Goal: Use online tool/utility: Utilize a website feature to perform a specific function

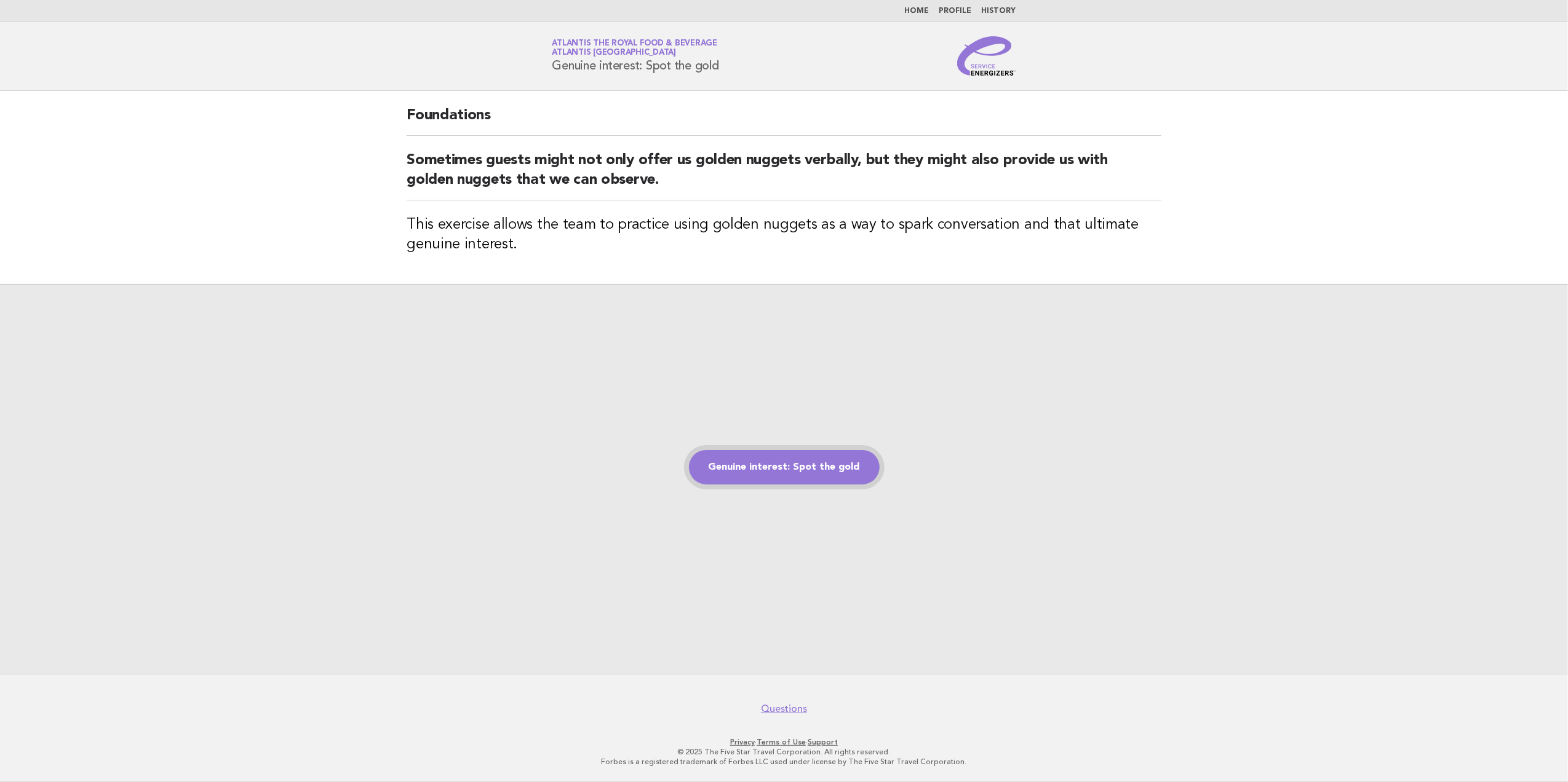
click at [808, 468] on link "Genuine interest: Spot the gold" at bounding box center [784, 468] width 191 height 35
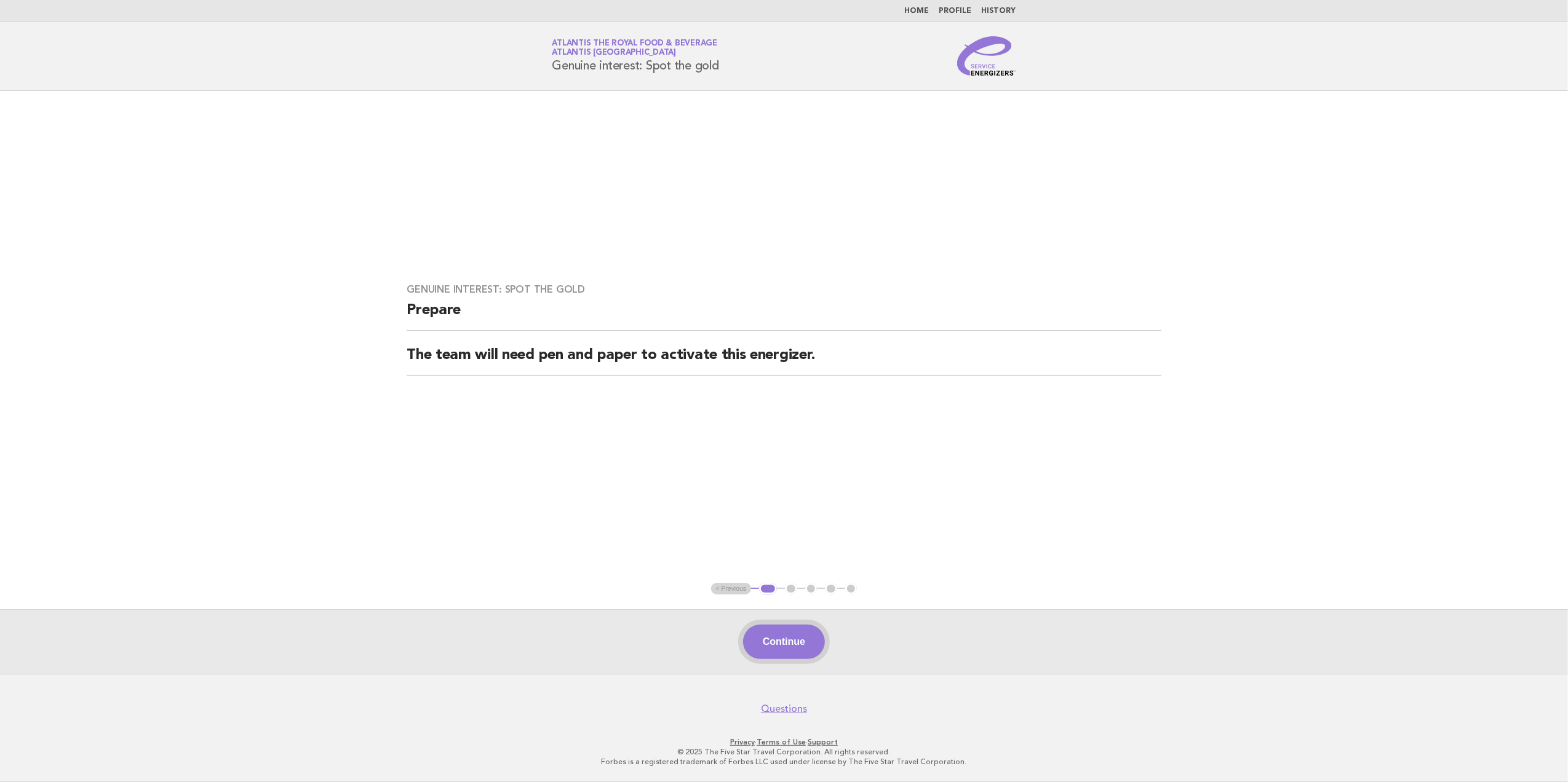
click at [786, 648] on button "Continue" at bounding box center [784, 642] width 81 height 35
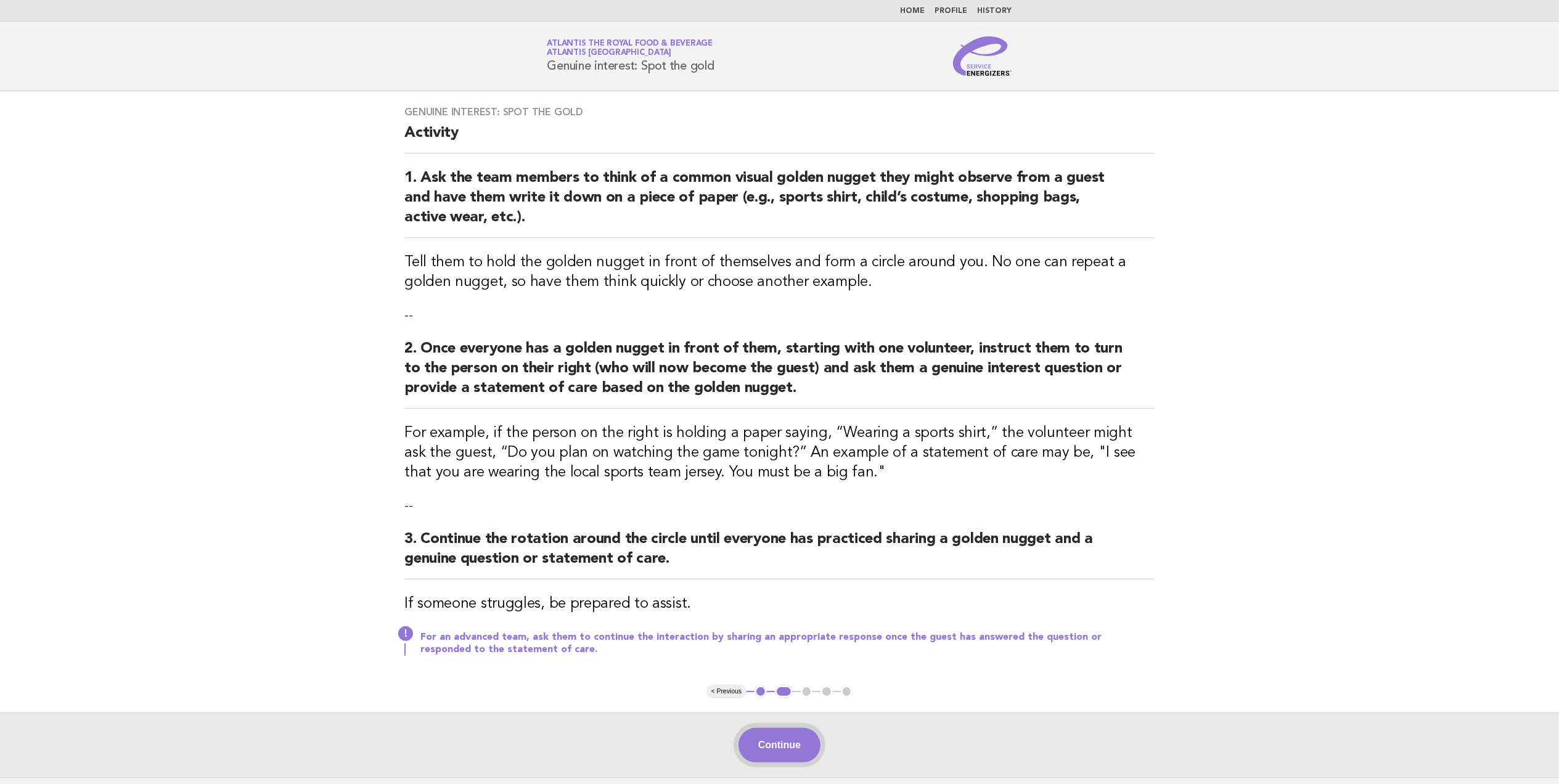
click at [786, 747] on button "Continue" at bounding box center [780, 745] width 82 height 35
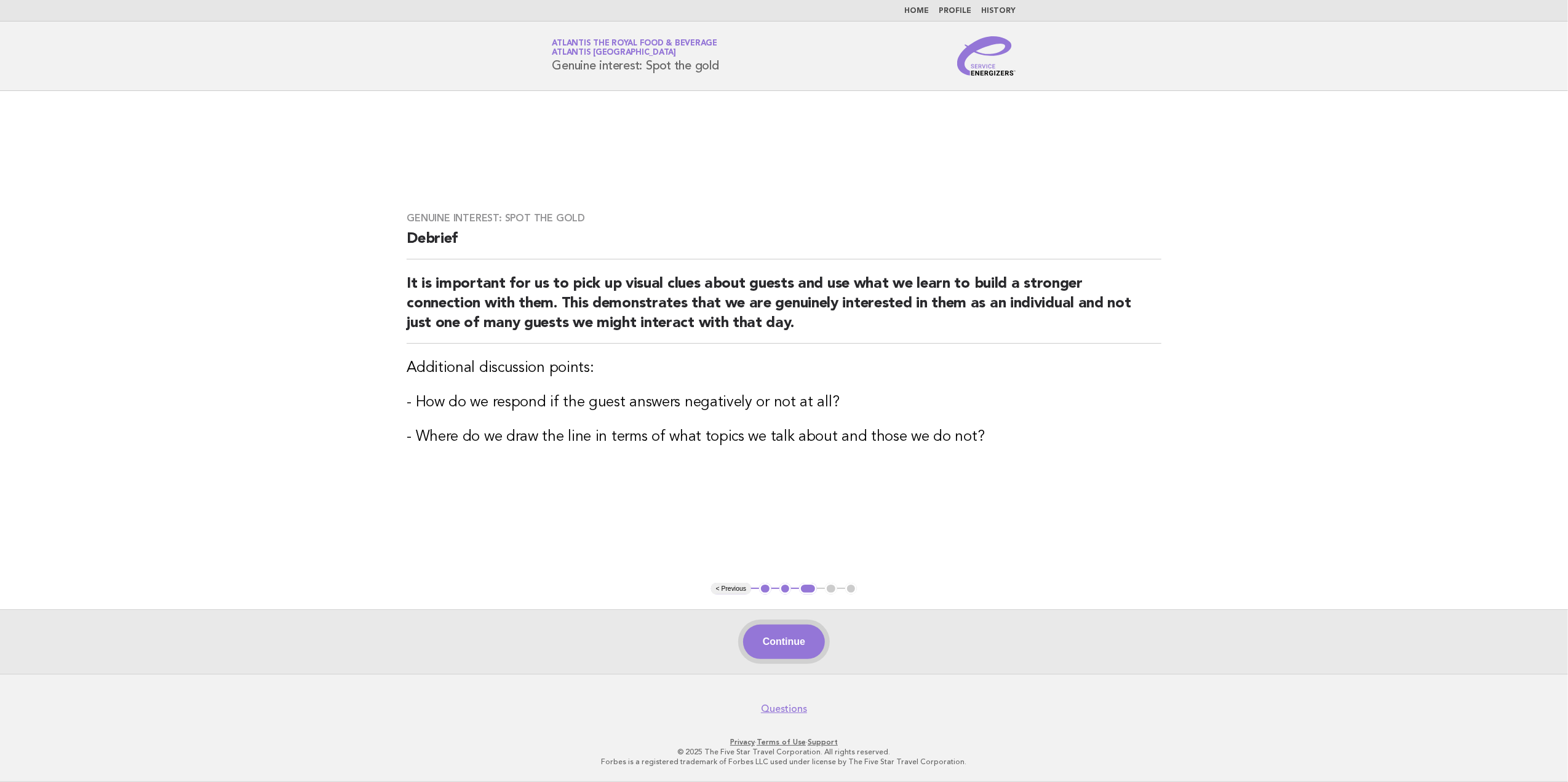
click at [800, 652] on button "Continue" at bounding box center [784, 642] width 81 height 35
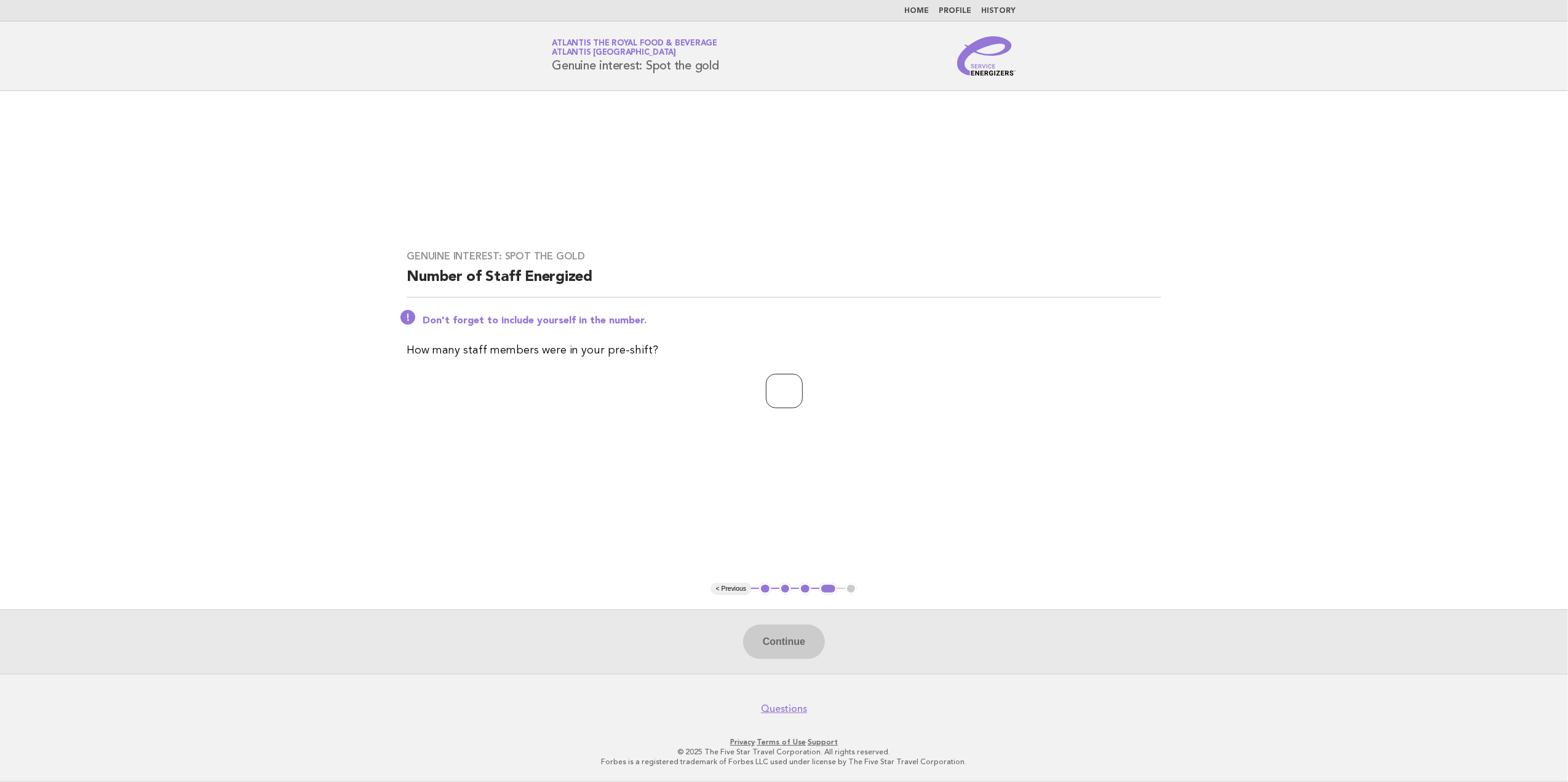
click at [782, 379] on input "number" at bounding box center [784, 391] width 37 height 35
type input "**"
click at [794, 634] on button "Continue" at bounding box center [784, 642] width 81 height 35
